Goal: Task Accomplishment & Management: Use online tool/utility

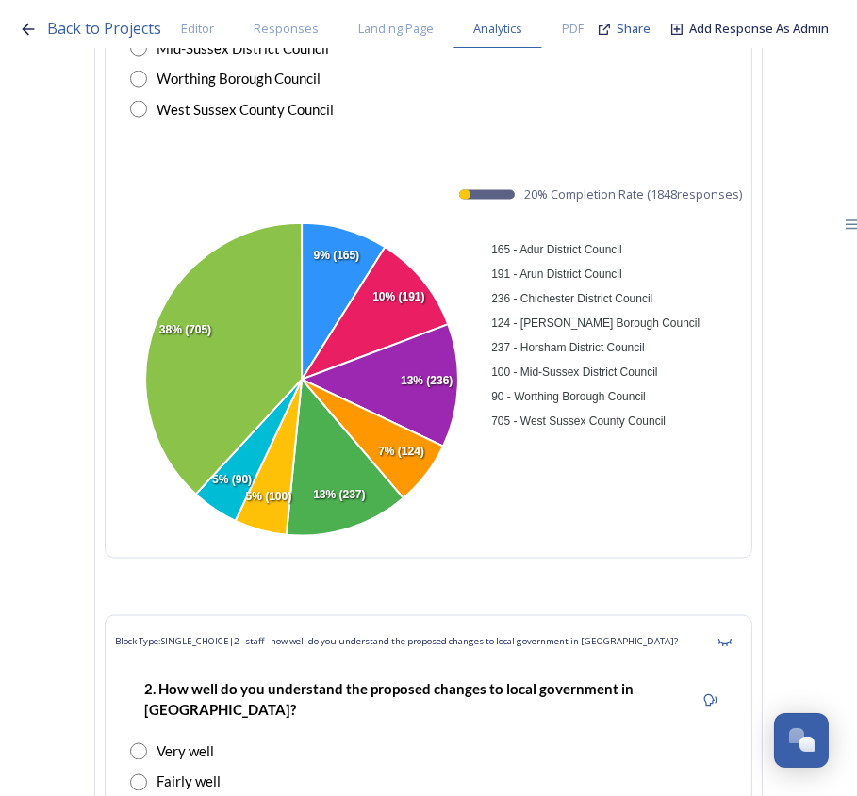
scroll to position [13557, 0]
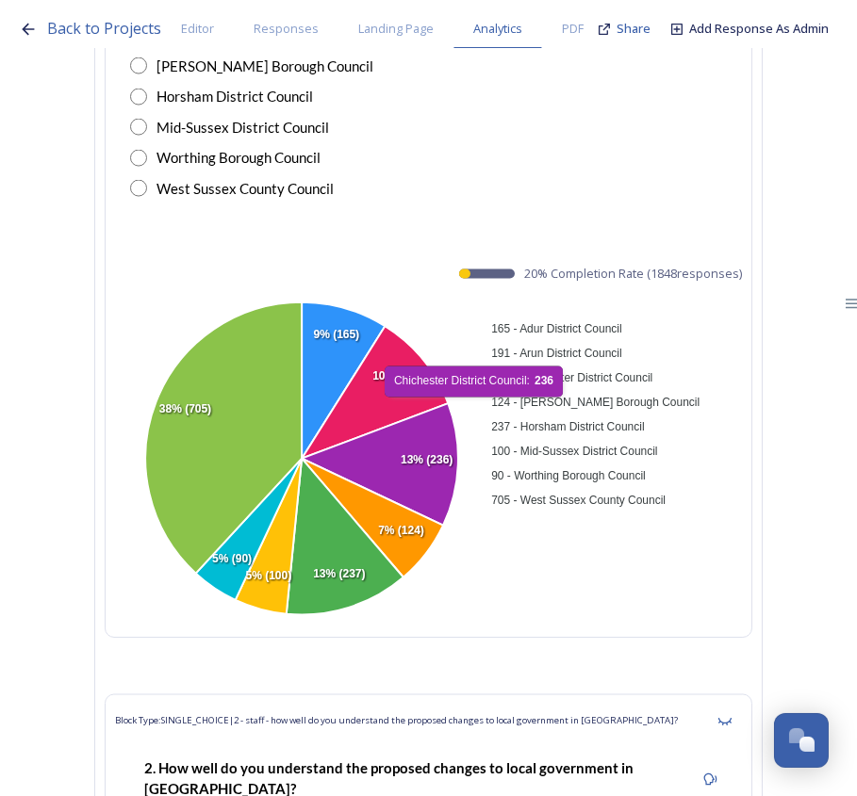
click at [827, 440] on div "100 - Mid-Sussex District Council" at bounding box center [676, 451] width 368 height 23
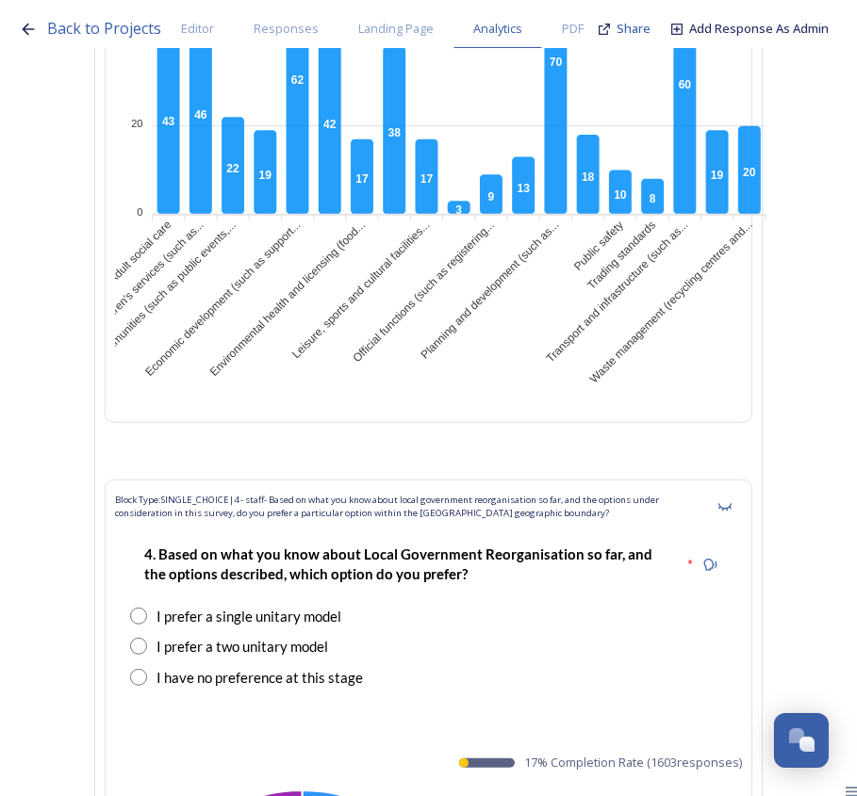
scroll to position [48837, 0]
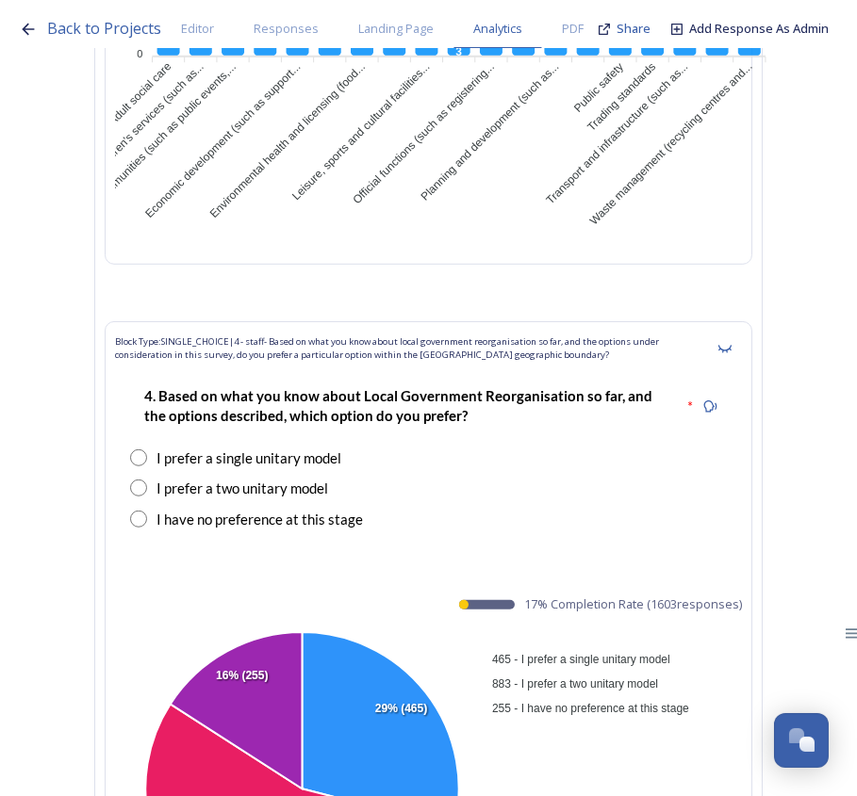
click at [820, 646] on div "465 - I prefer a single unitary model 883 - I prefer a two unitary model 255 - …" at bounding box center [675, 683] width 377 height 75
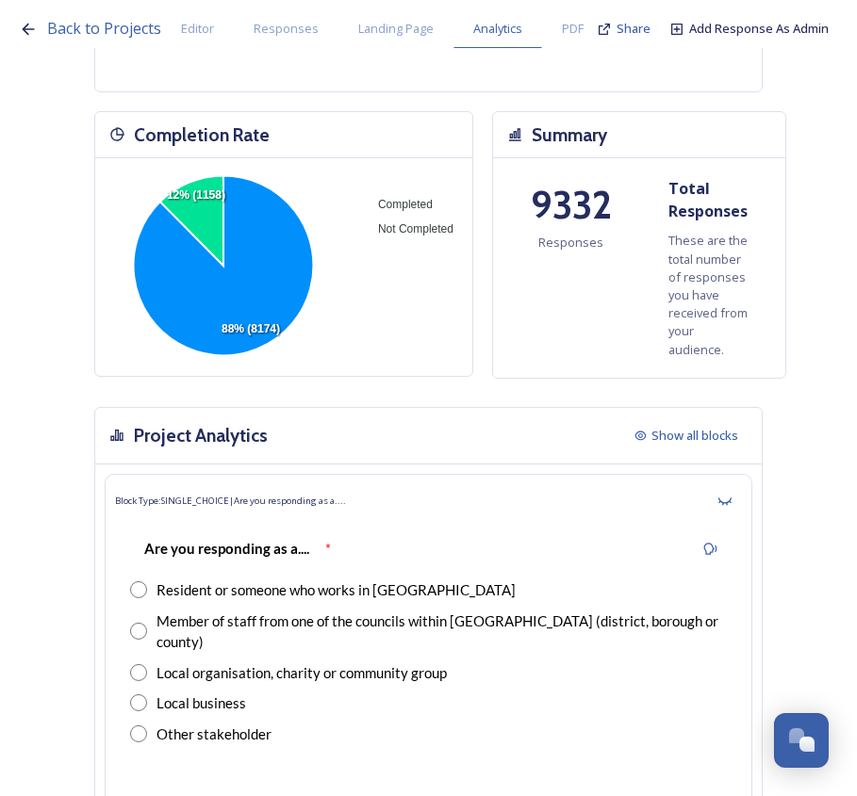
scroll to position [0, 0]
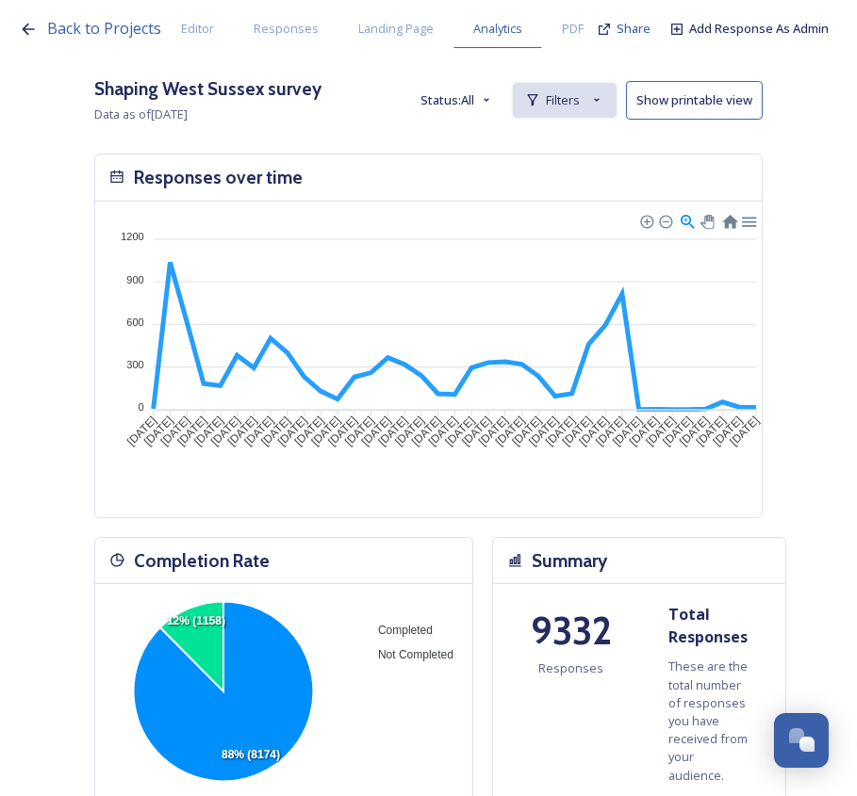
click at [580, 91] on span "Filters" at bounding box center [563, 100] width 34 height 18
click at [571, 134] on span "New Filter" at bounding box center [572, 142] width 56 height 18
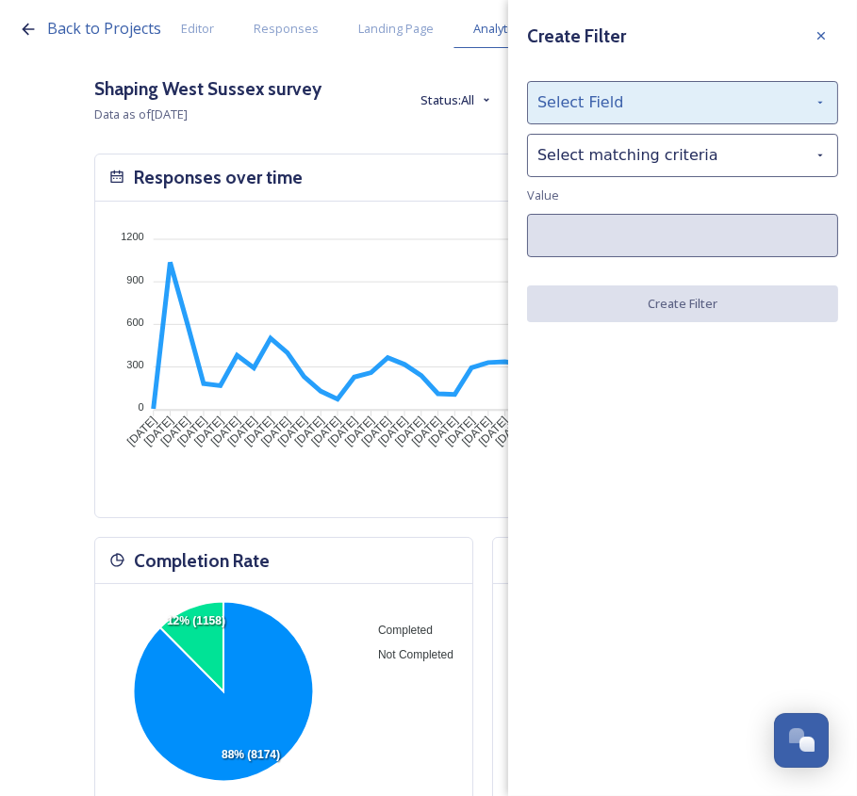
click at [583, 114] on div "Select Field" at bounding box center [682, 102] width 311 height 43
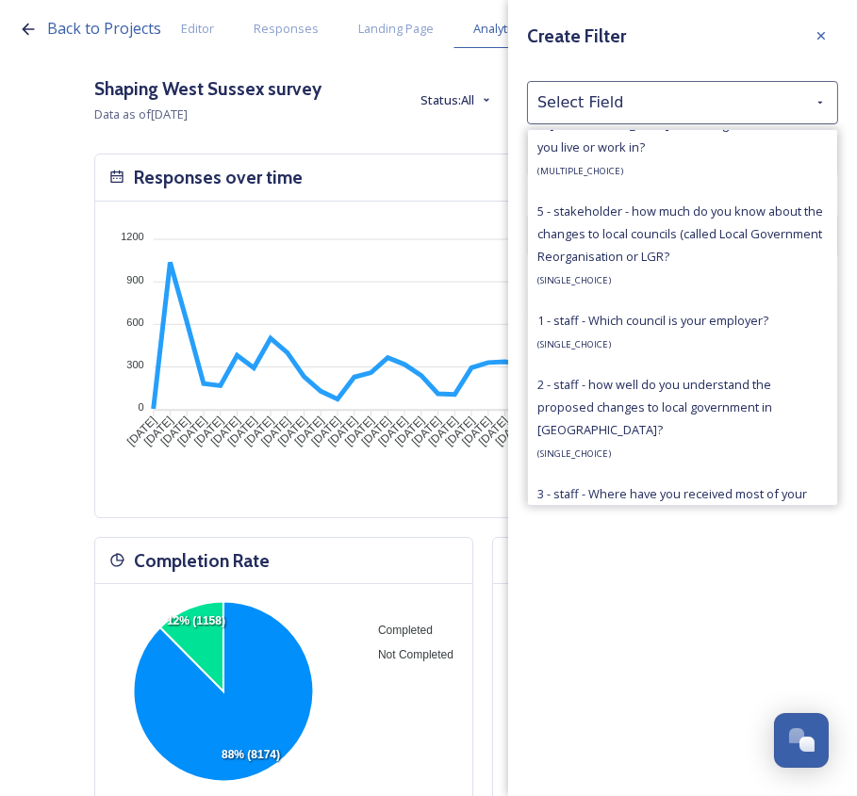
scroll to position [1301, 0]
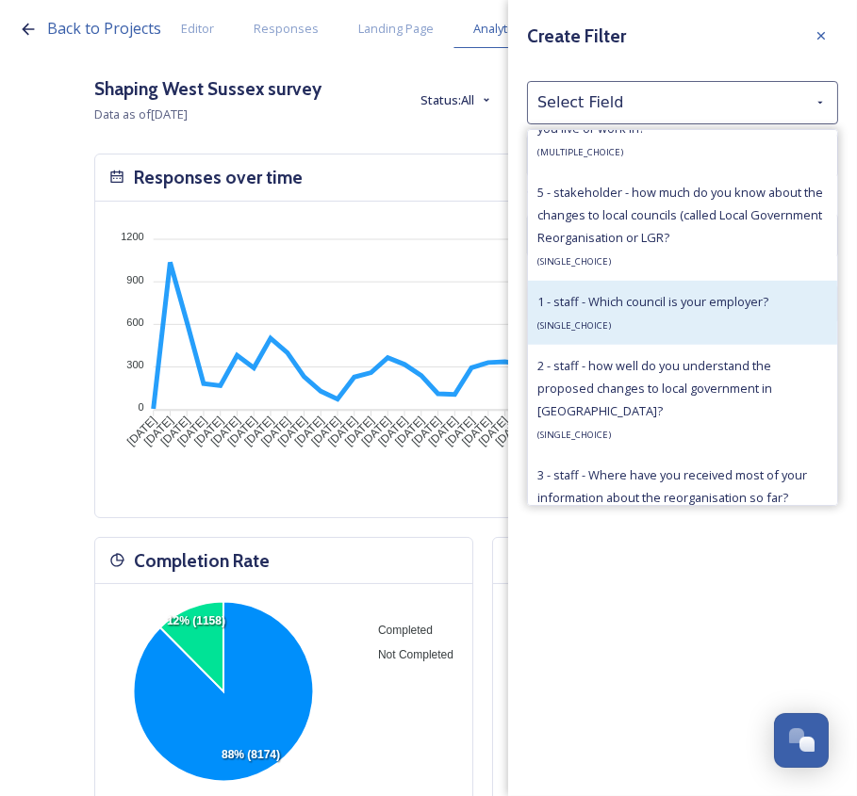
click at [745, 306] on span "1 - staff - Which council is your employer?" at bounding box center [652, 301] width 231 height 17
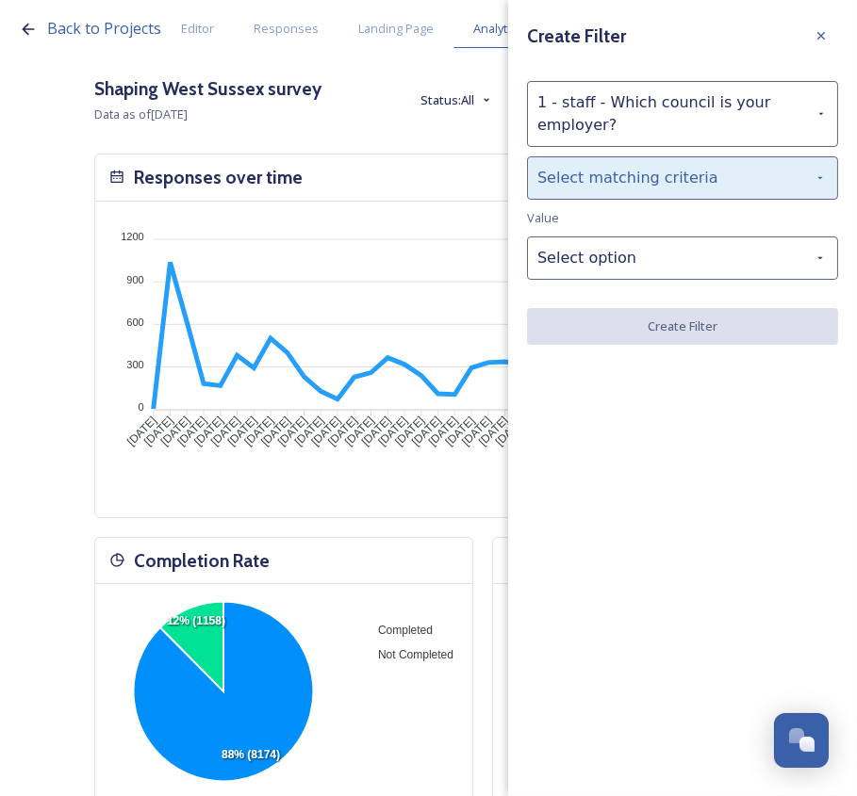
click at [663, 188] on div "Select matching criteria" at bounding box center [682, 177] width 311 height 43
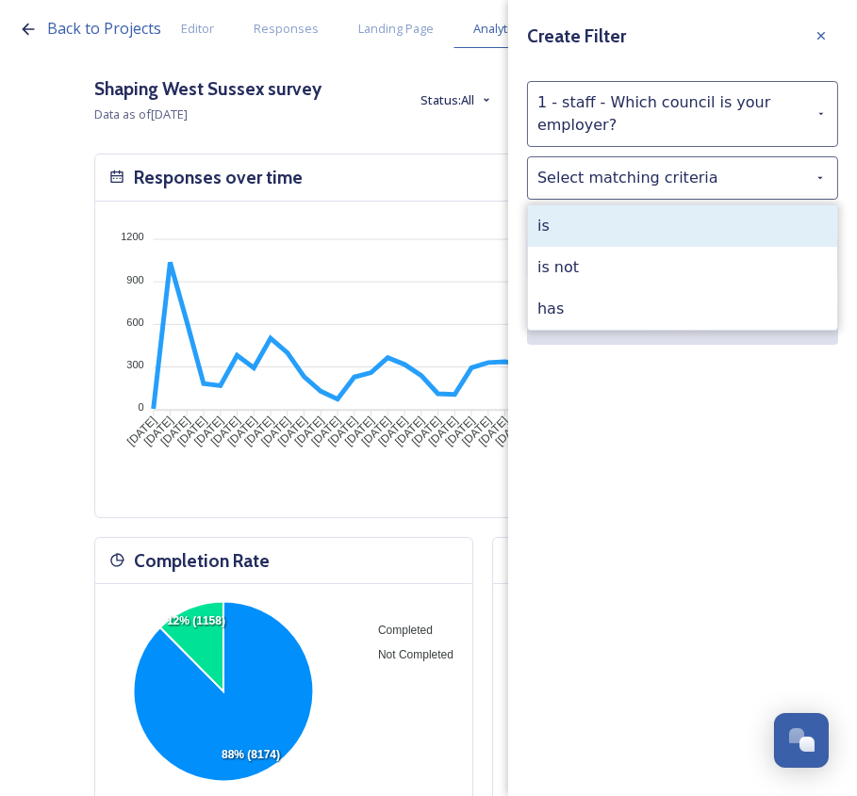
click at [669, 230] on div "is" at bounding box center [682, 225] width 309 height 41
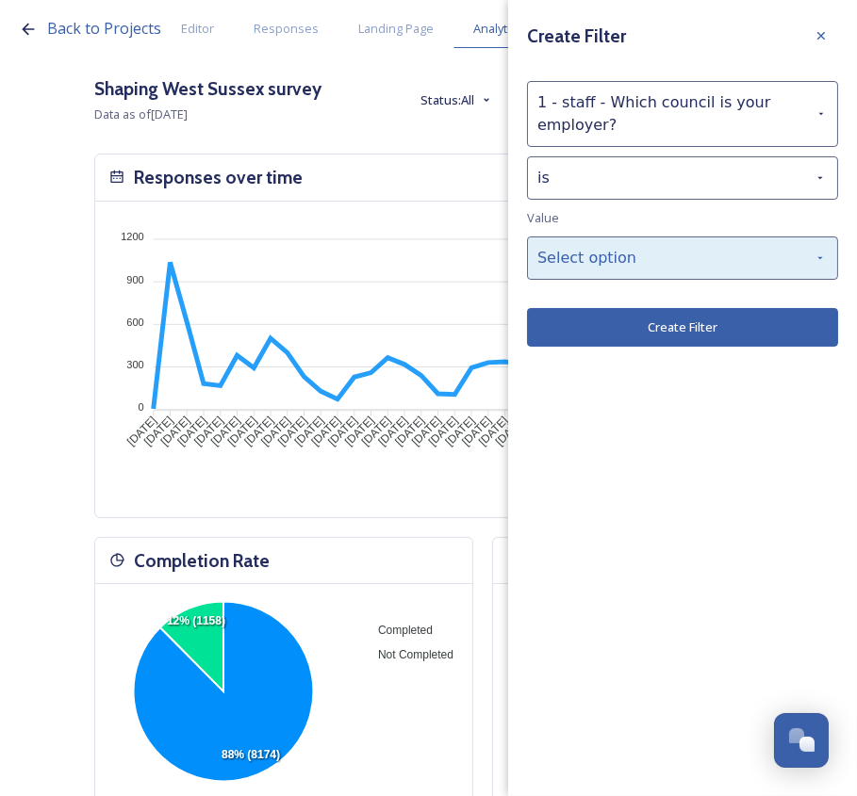
click at [672, 254] on div "Select option" at bounding box center [682, 258] width 311 height 43
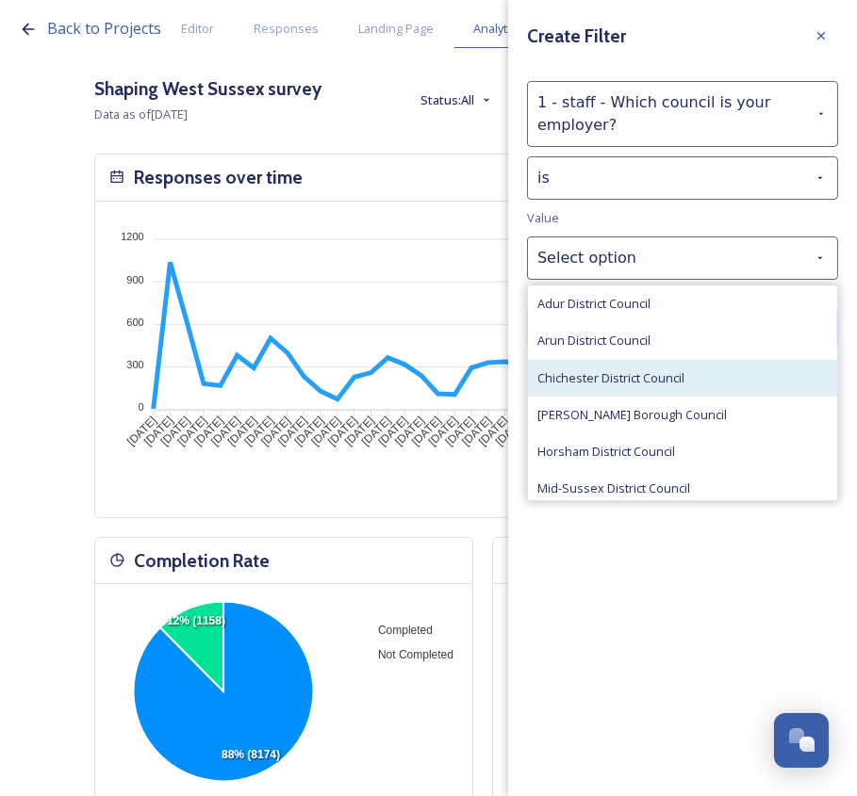
click at [625, 370] on span "Chichester District Council" at bounding box center [610, 378] width 147 height 18
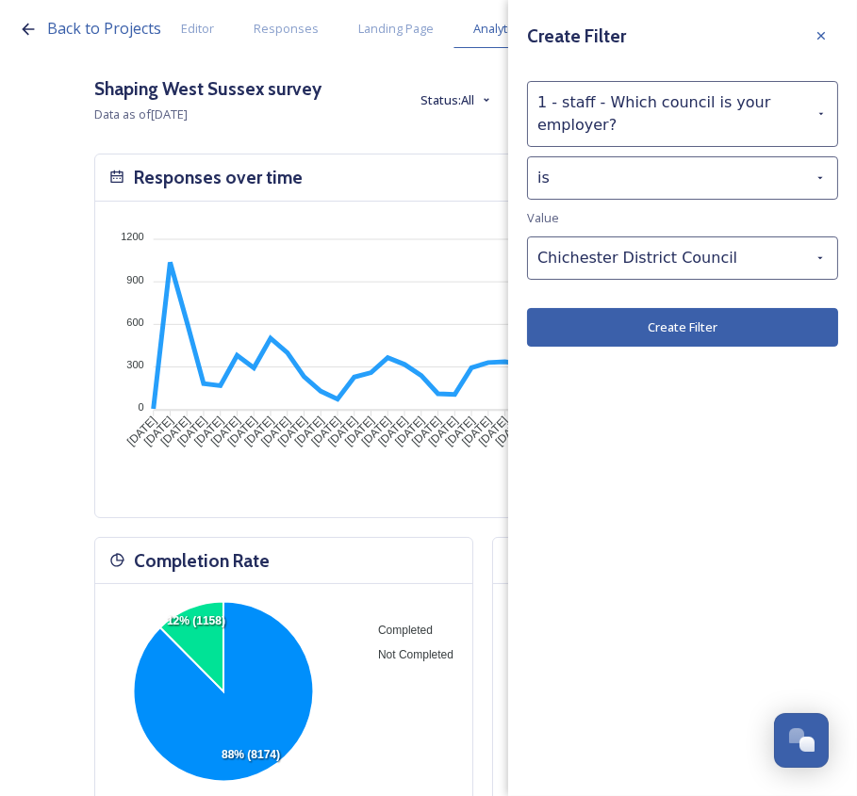
click at [697, 349] on div "Create Filter 1 - staff - Which council is your employer? is Value Chichester D…" at bounding box center [682, 183] width 349 height 366
click at [718, 330] on button "Create Filter" at bounding box center [682, 327] width 311 height 39
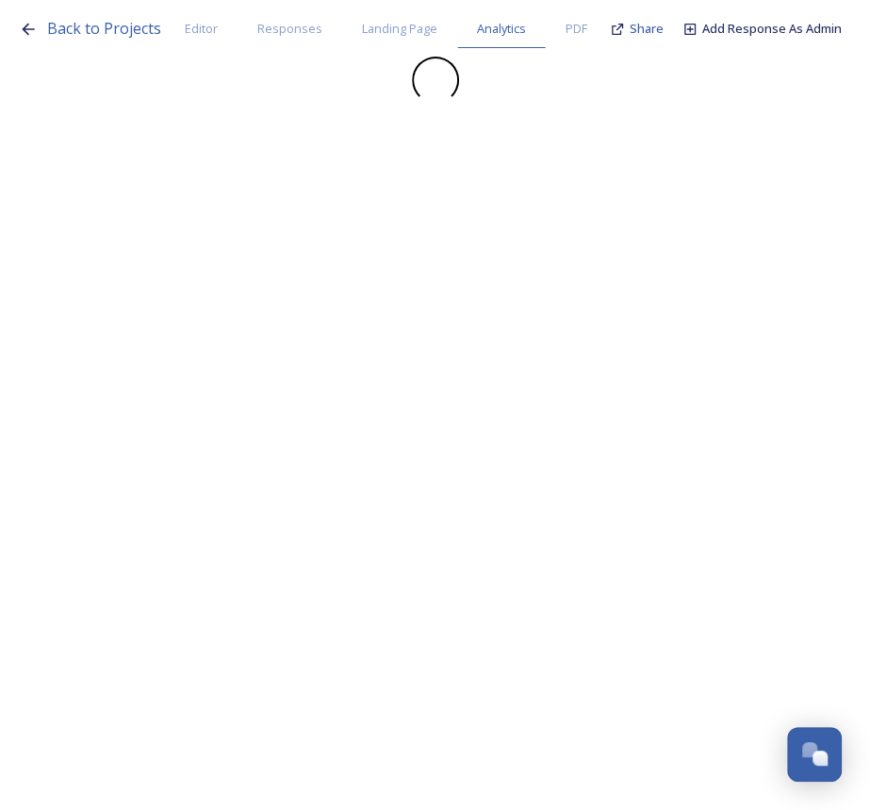
drag, startPoint x: 718, startPoint y: 330, endPoint x: 251, endPoint y: 126, distance: 509.9
click at [251, 126] on div "Back to Projects Editor Responses Landing Page Analytics PDF Share Add Response…" at bounding box center [435, 405] width 870 height 810
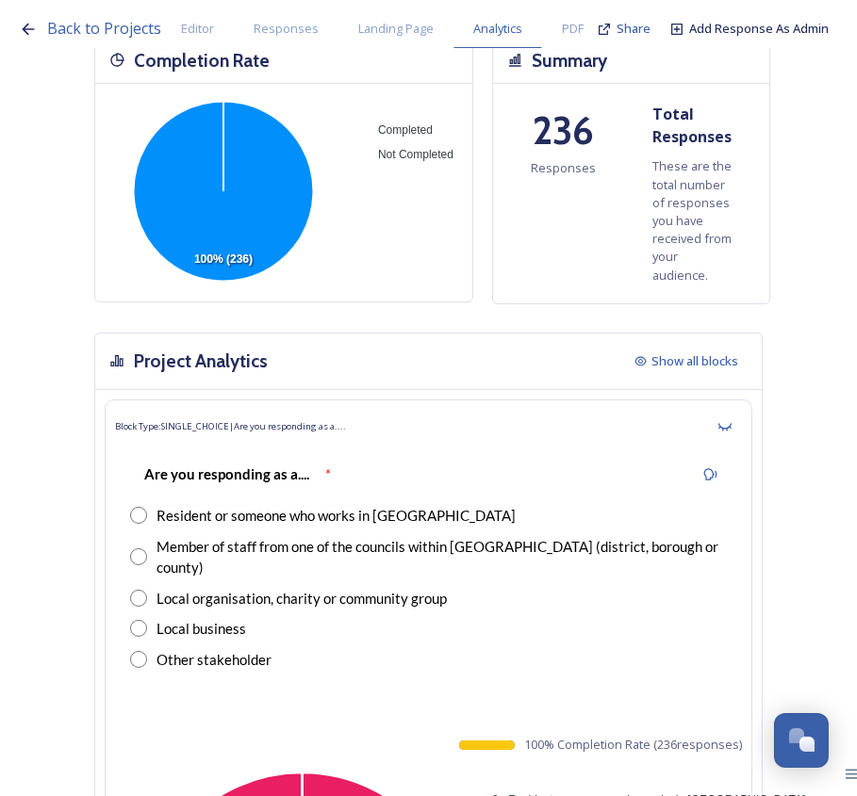
scroll to position [0, 0]
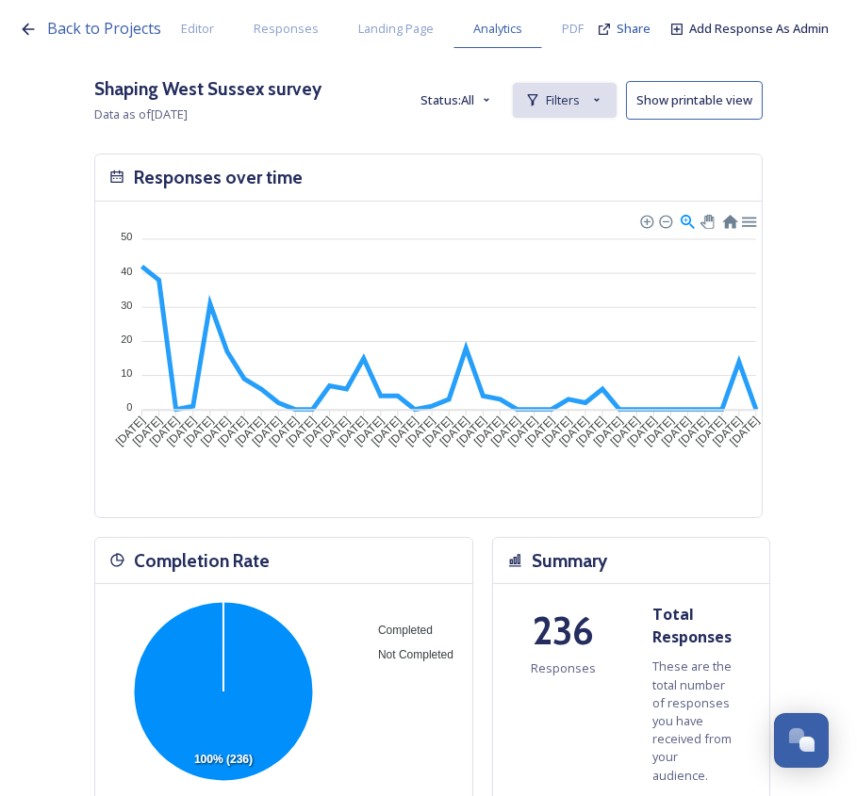
click at [584, 83] on div "Filters" at bounding box center [565, 100] width 104 height 35
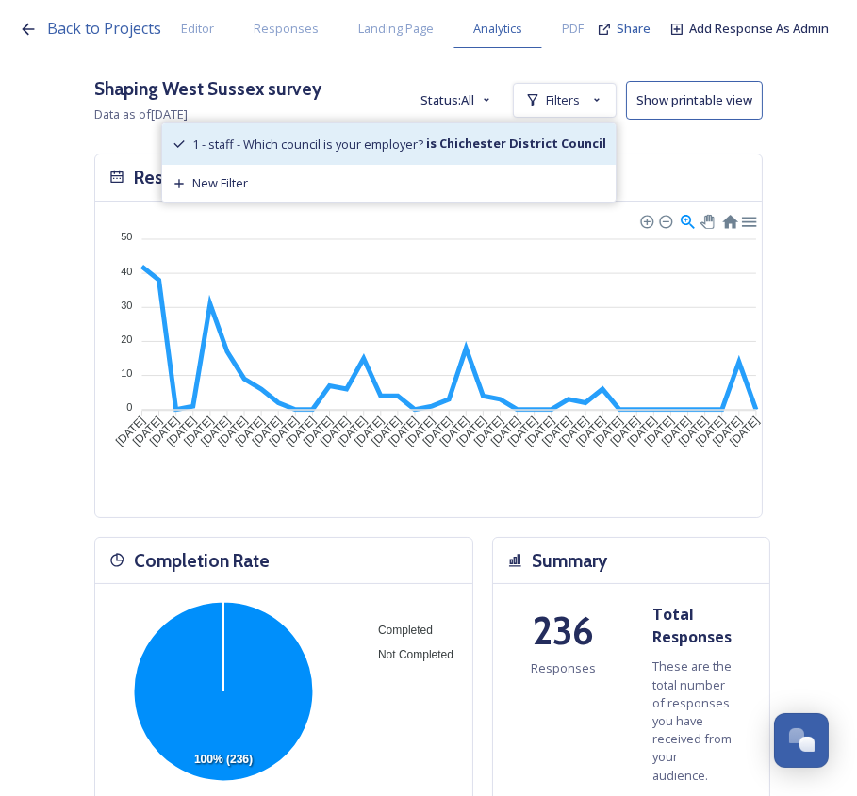
click at [509, 154] on div "1 - staff - Which council is your employer? is Chichester District Council" at bounding box center [388, 143] width 453 height 41
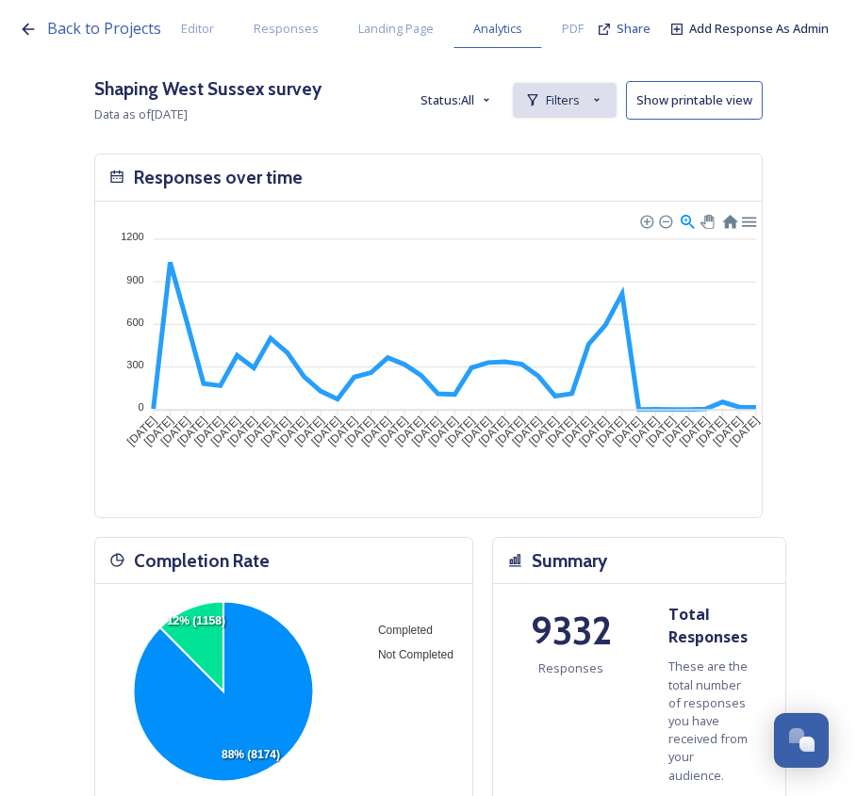
click at [604, 105] on icon at bounding box center [596, 99] width 15 height 15
click at [598, 133] on span "New Filter" at bounding box center [572, 142] width 56 height 18
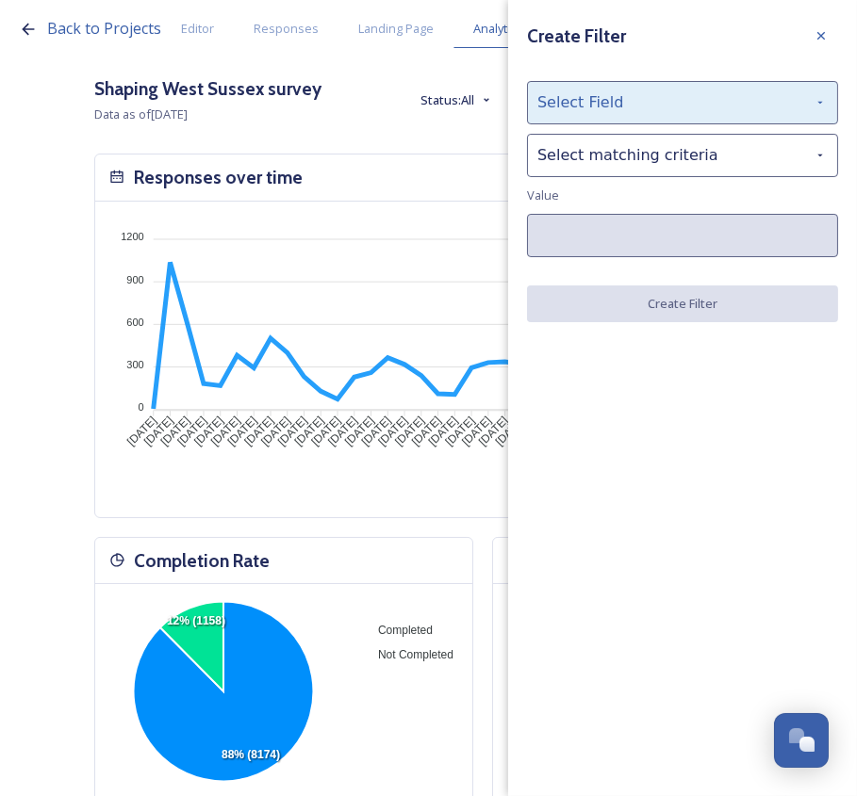
click at [613, 110] on div "Select Field" at bounding box center [682, 102] width 311 height 43
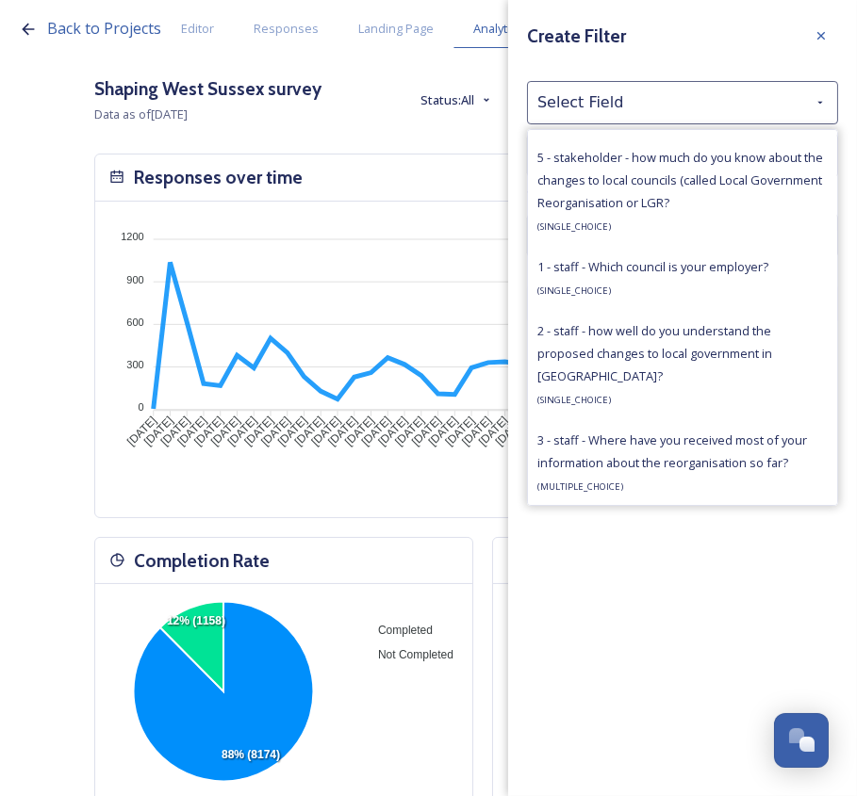
scroll to position [1370, 0]
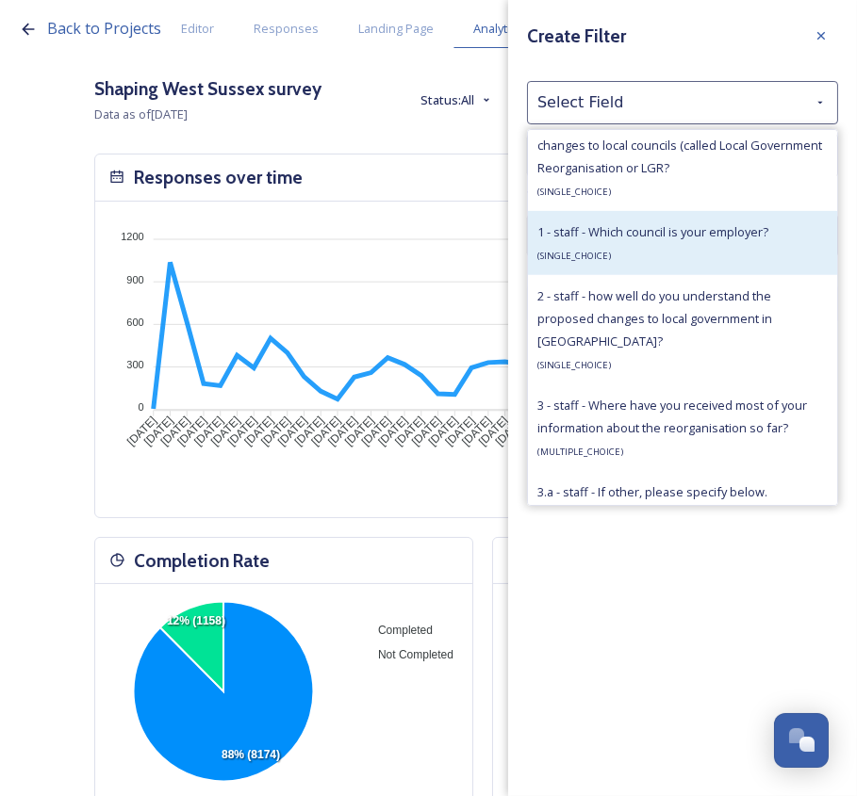
click at [735, 239] on span "1 - staff - Which council is your employer?" at bounding box center [652, 231] width 231 height 17
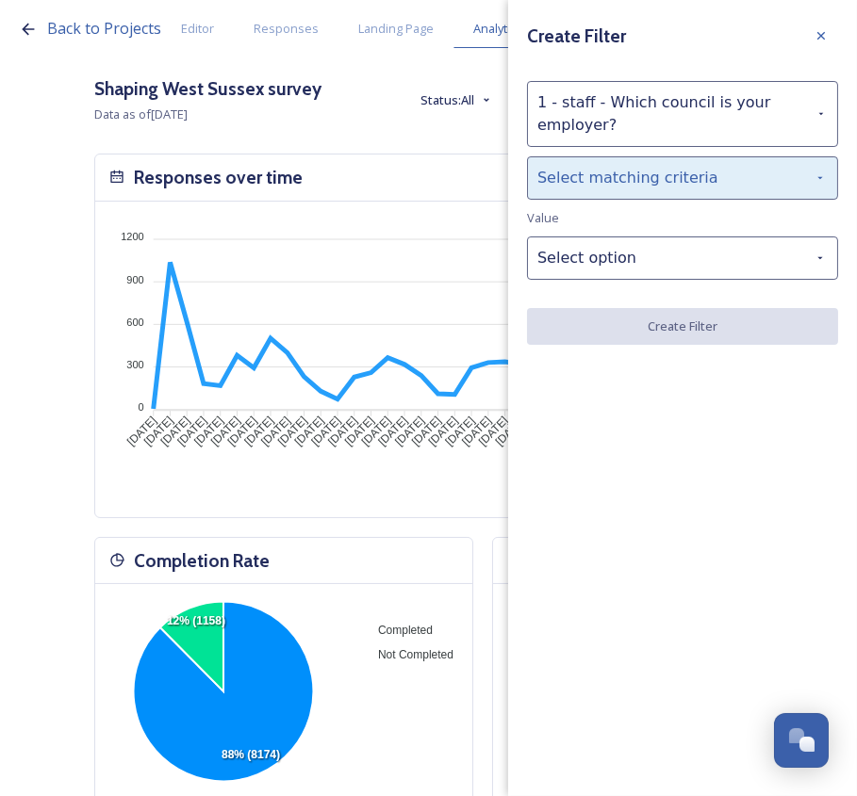
click at [667, 185] on div "Select matching criteria" at bounding box center [682, 177] width 311 height 43
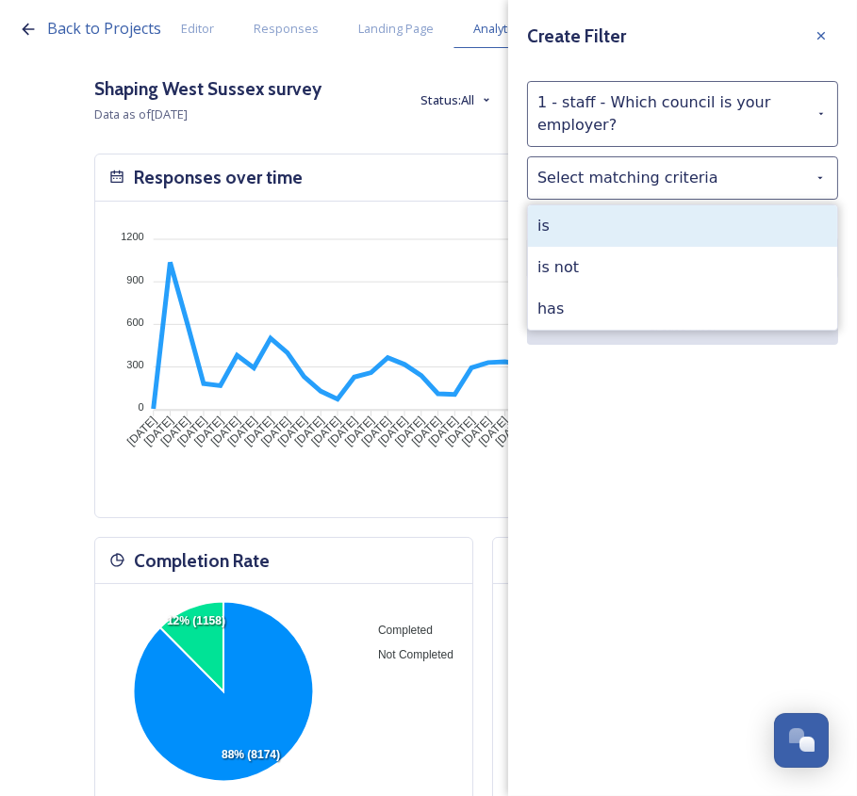
click at [605, 237] on div "is" at bounding box center [682, 225] width 309 height 41
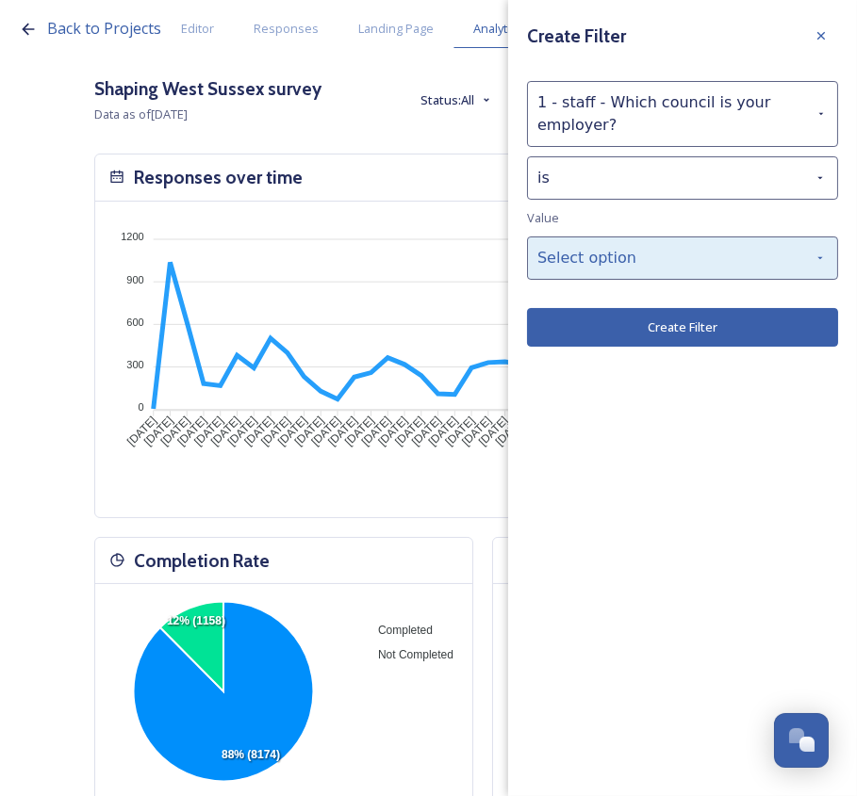
click at [612, 262] on div "Select option" at bounding box center [682, 258] width 311 height 43
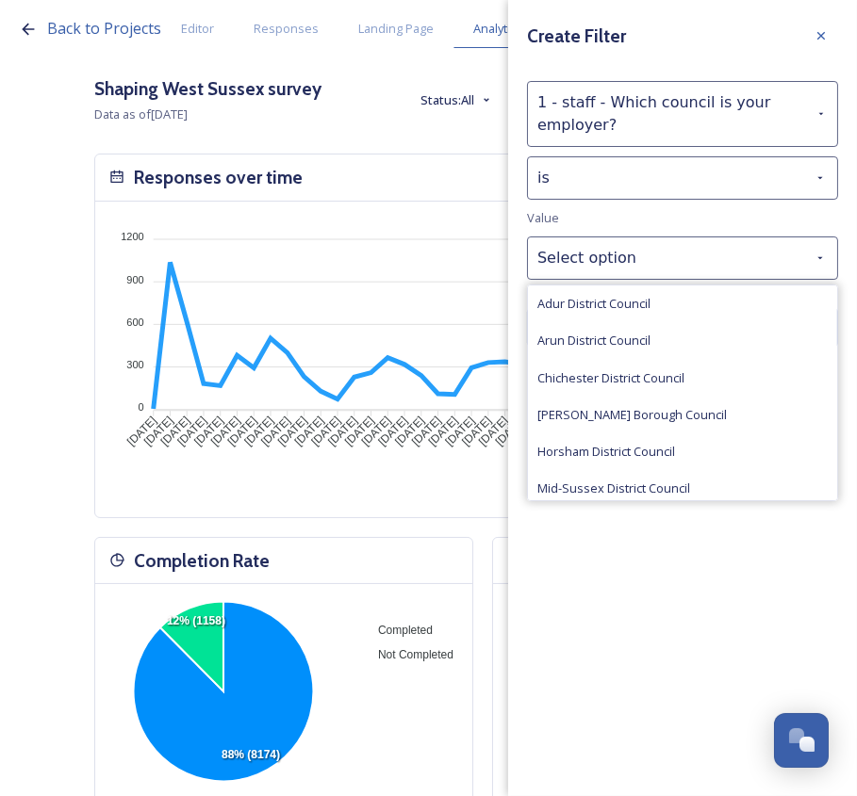
scroll to position [81, 0]
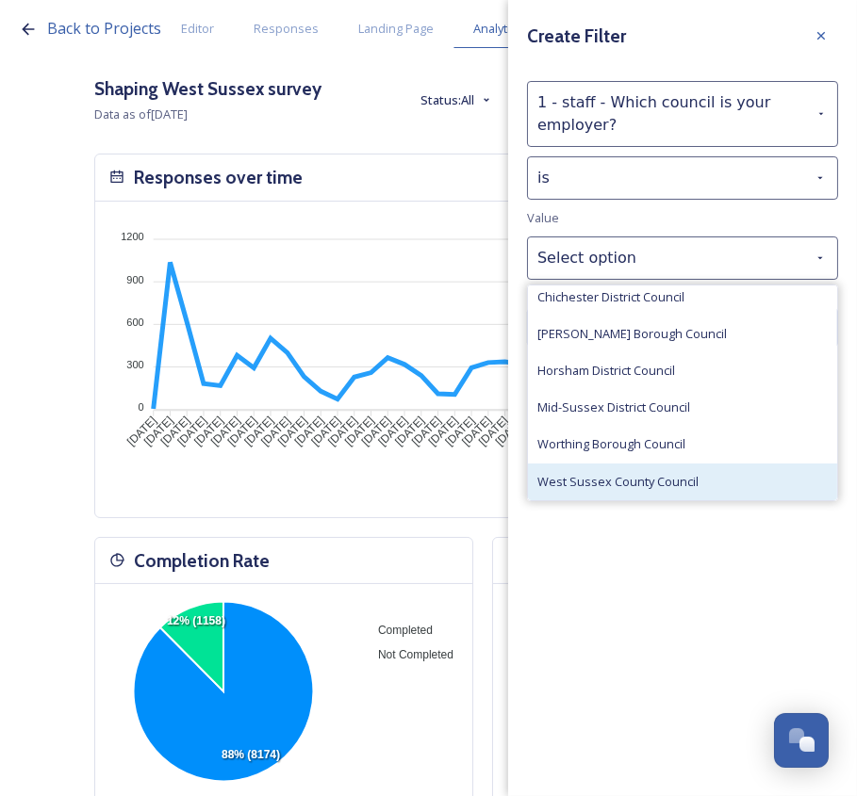
click at [752, 482] on div "West Sussex County Council" at bounding box center [682, 482] width 309 height 37
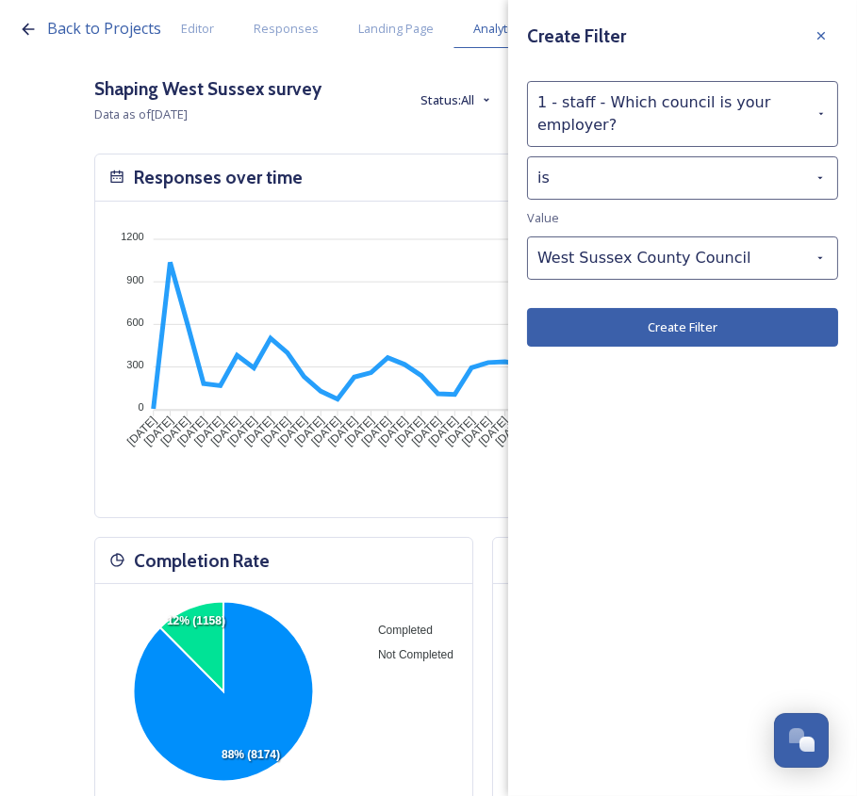
click at [712, 333] on button "Create Filter" at bounding box center [682, 327] width 311 height 39
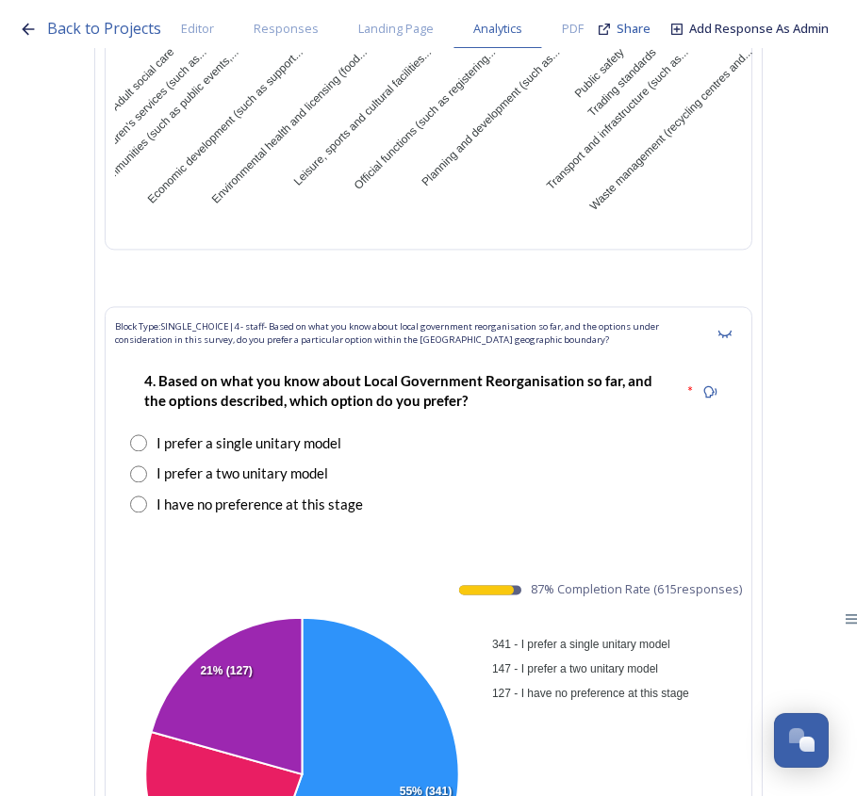
scroll to position [42948, 0]
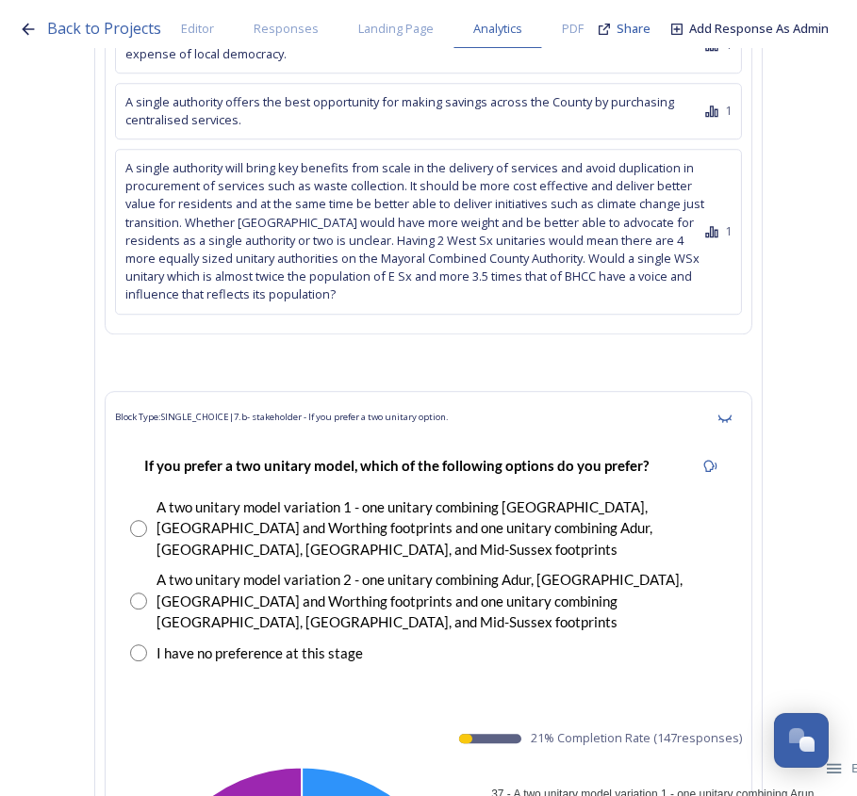
scroll to position [44822, 0]
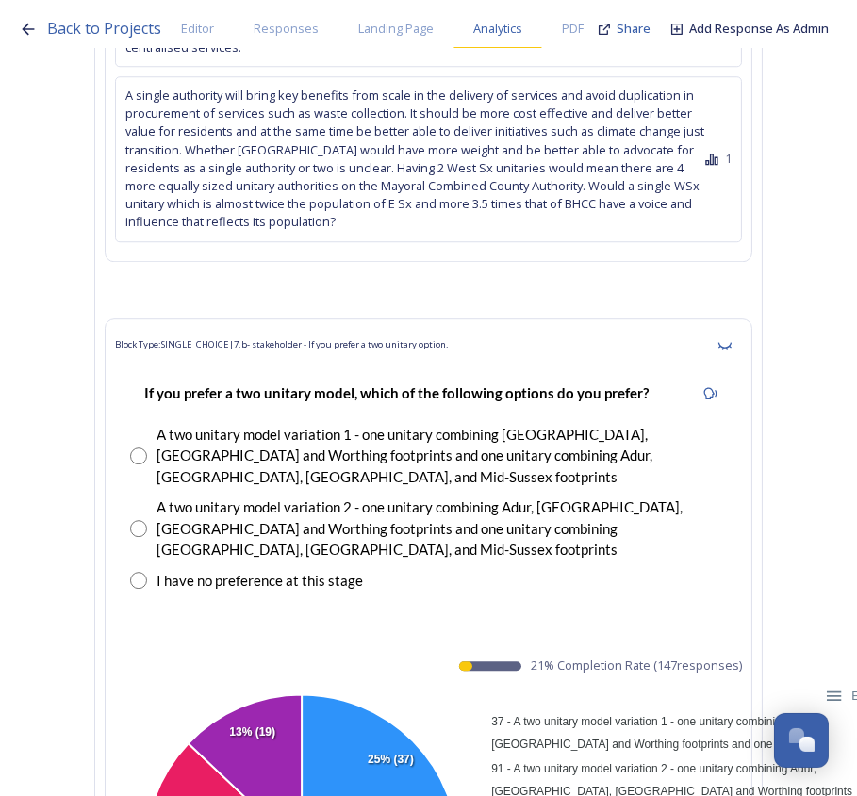
click at [500, 35] on span "Analytics" at bounding box center [497, 29] width 49 height 18
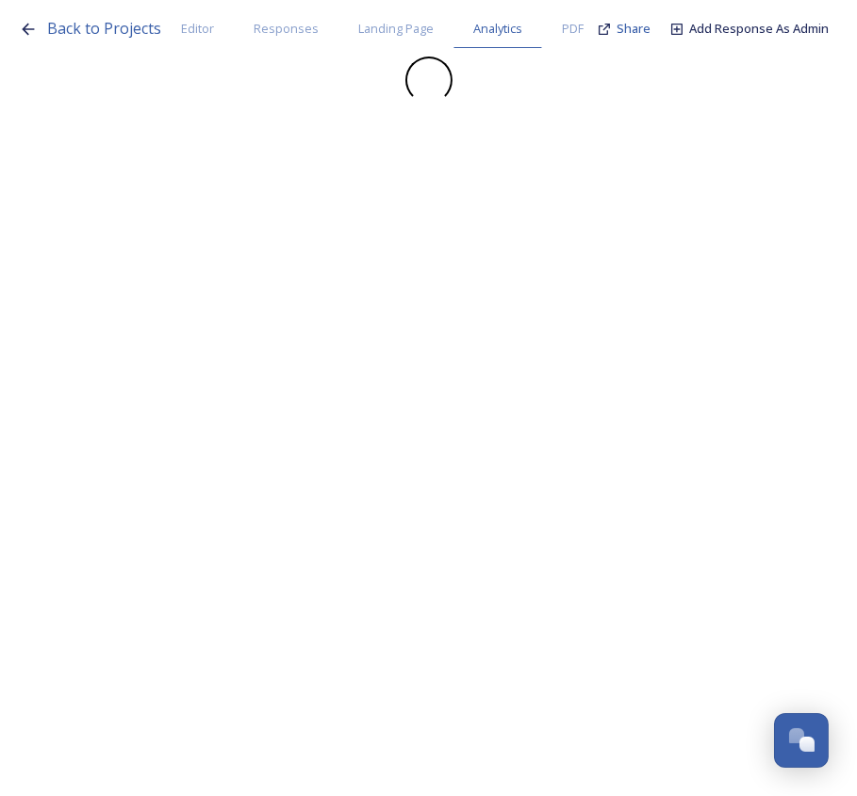
scroll to position [0, 0]
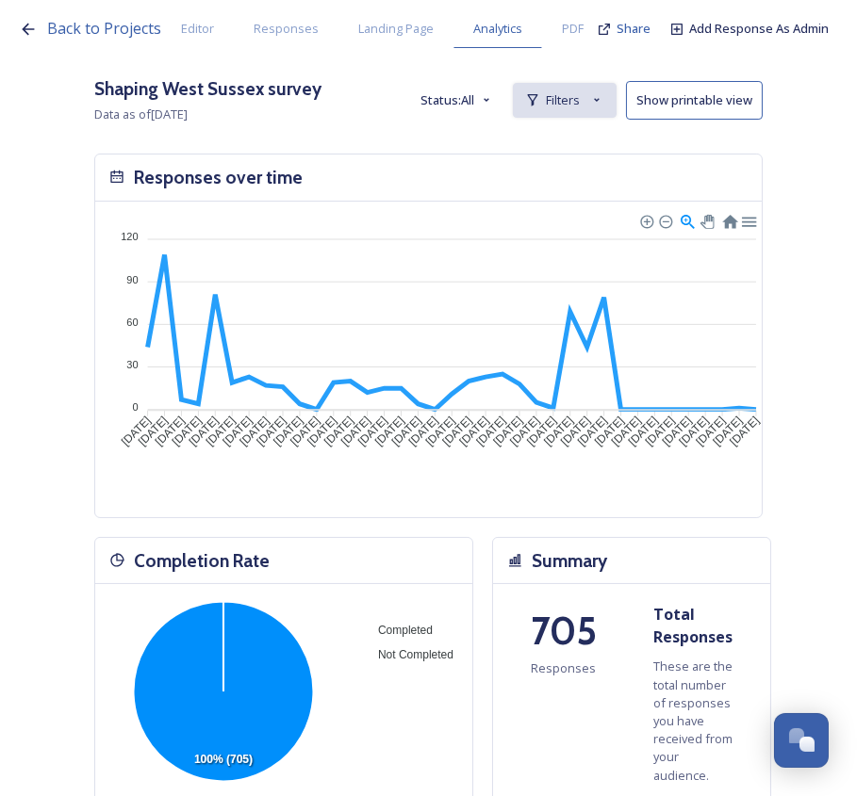
click at [557, 94] on div "Filters" at bounding box center [565, 100] width 104 height 35
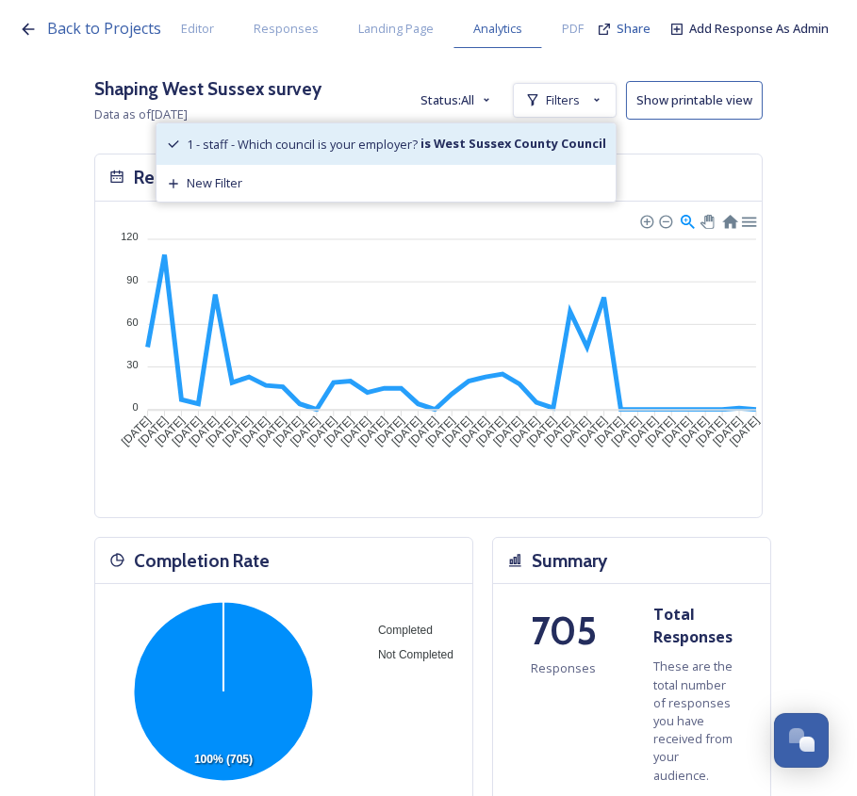
click at [566, 146] on strong "is West Sussex County Council" at bounding box center [512, 143] width 188 height 17
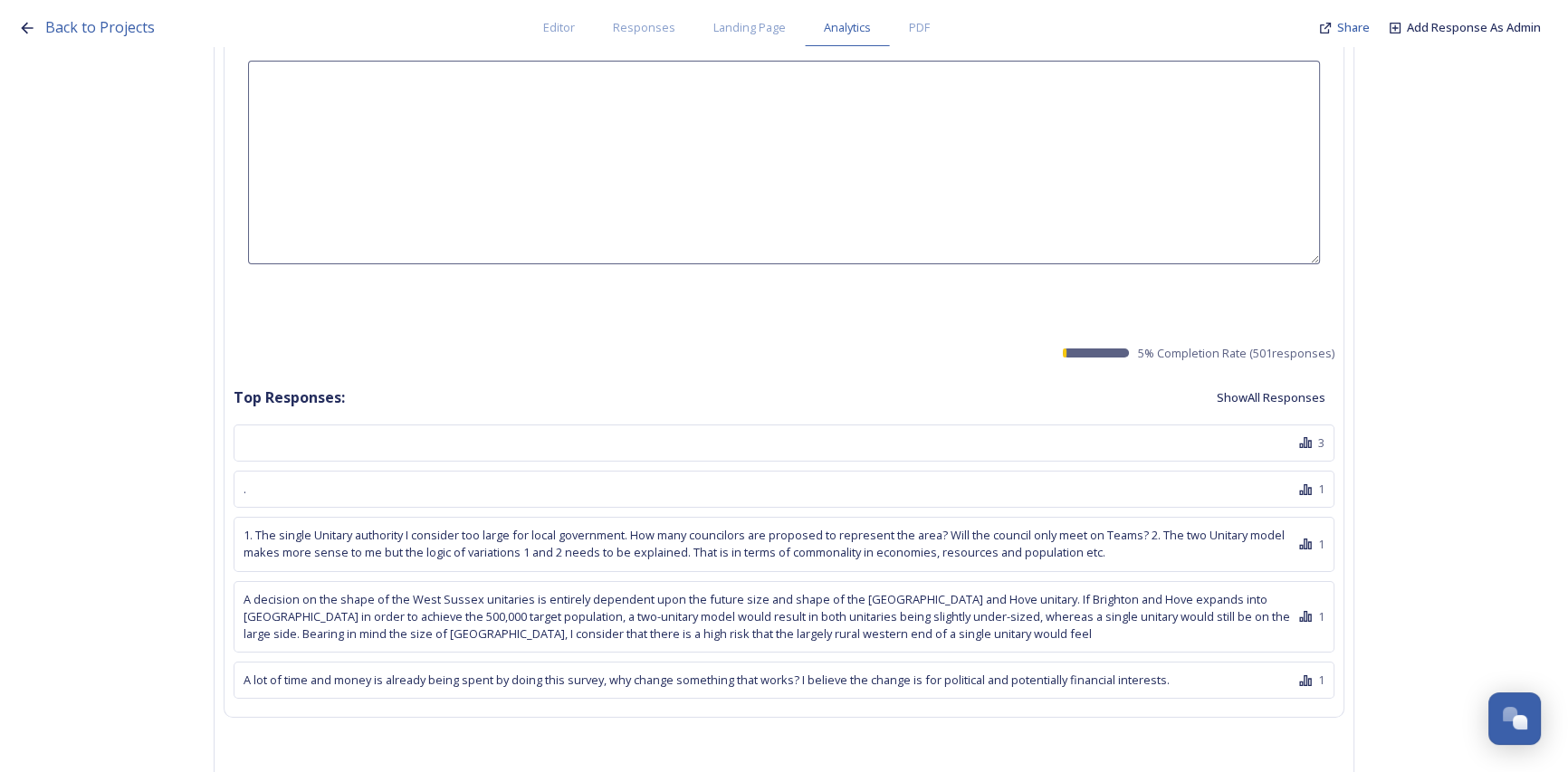
scroll to position [25314, 0]
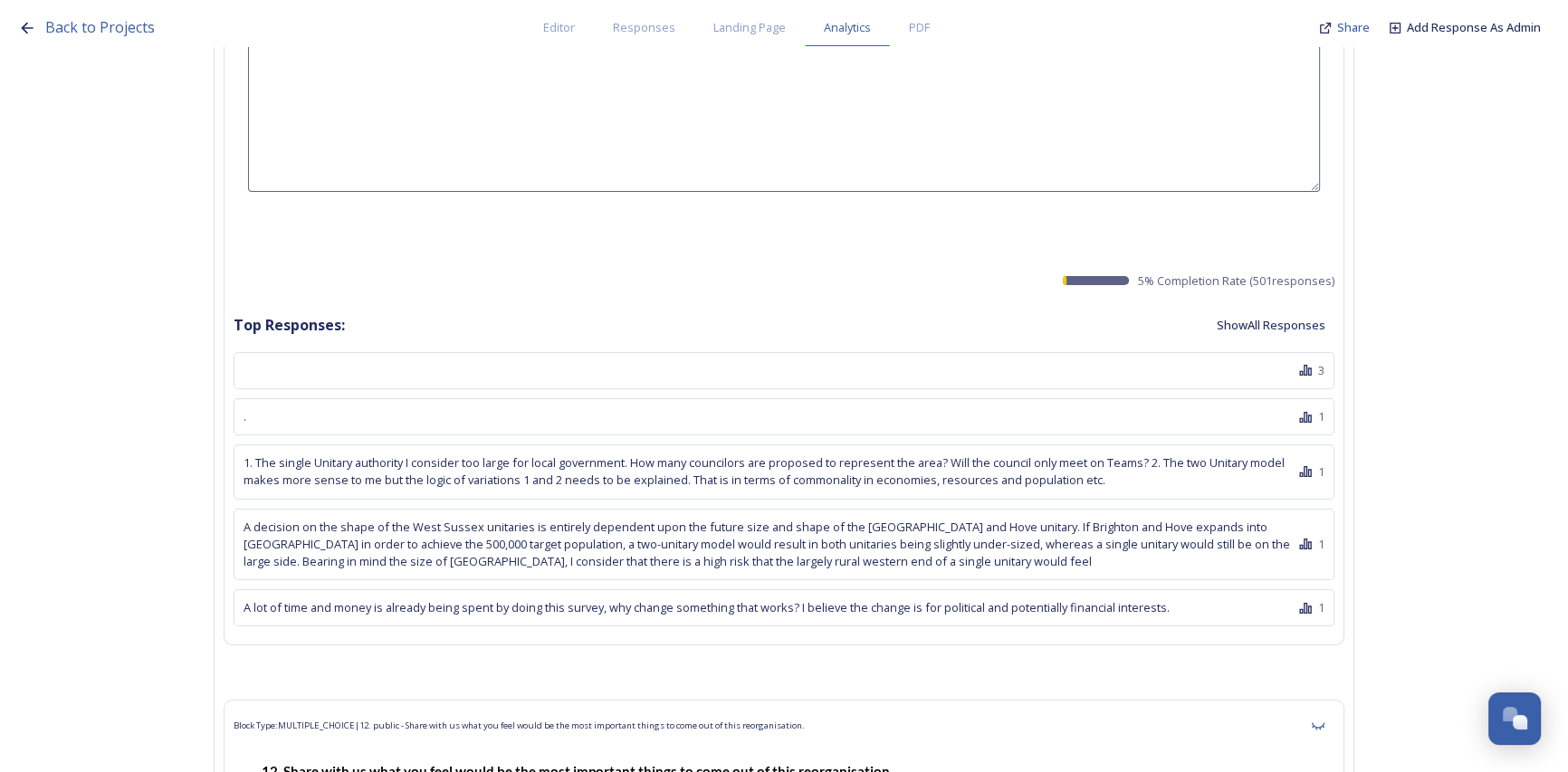
click at [822, 307] on button "Show All Responses" at bounding box center [1271, 325] width 127 height 36
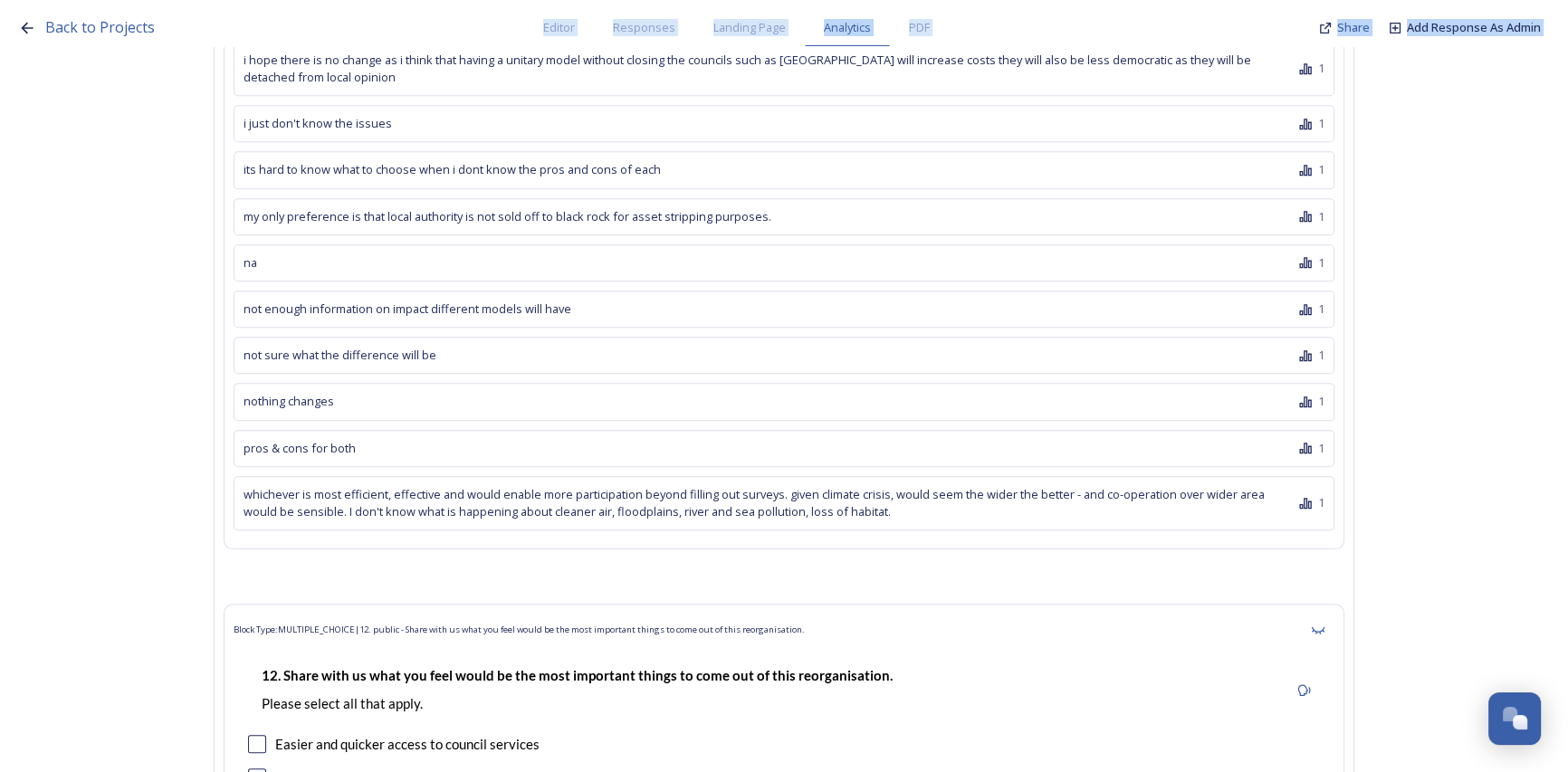
scroll to position [53458, 0]
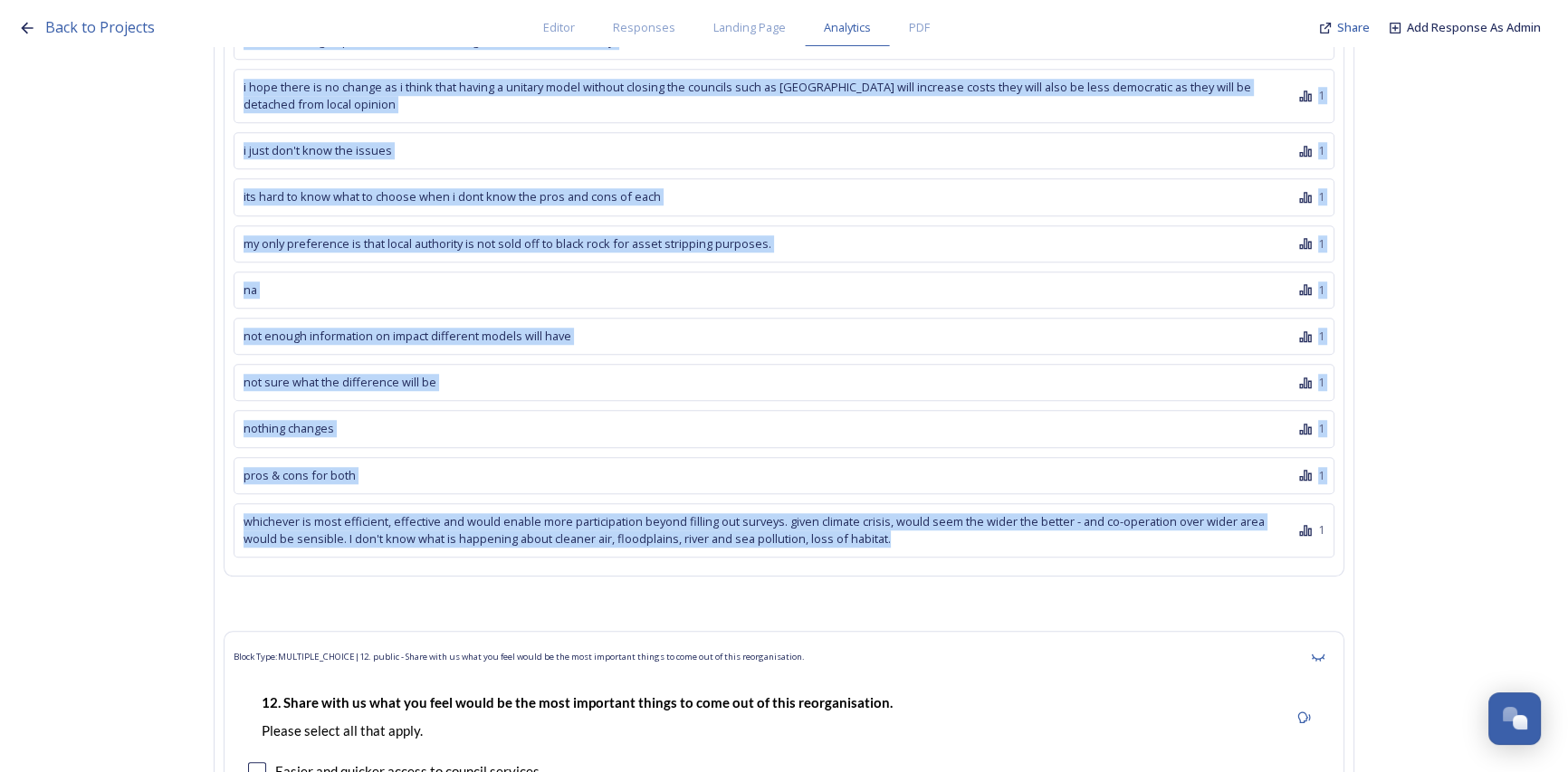
drag, startPoint x: 268, startPoint y: 302, endPoint x: 946, endPoint y: 145, distance: 695.9
copy div "3 . 1 1. The single Unitary authority I consider too large for local government…"
